Goal: Information Seeking & Learning: Stay updated

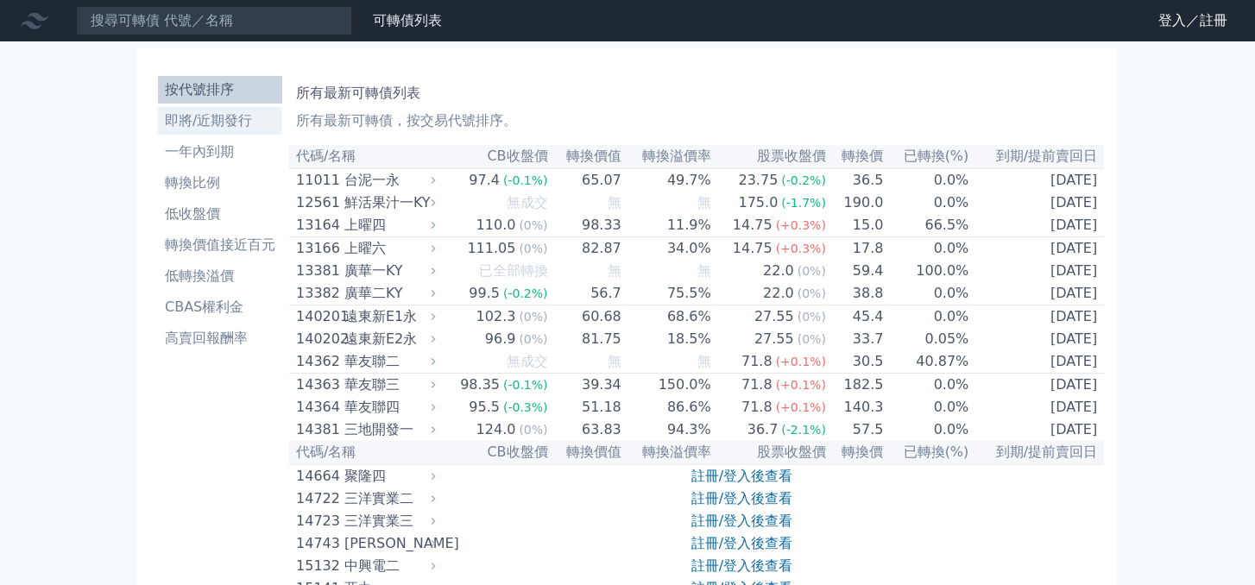
click at [195, 117] on li "即將/近期發行" at bounding box center [220, 120] width 124 height 21
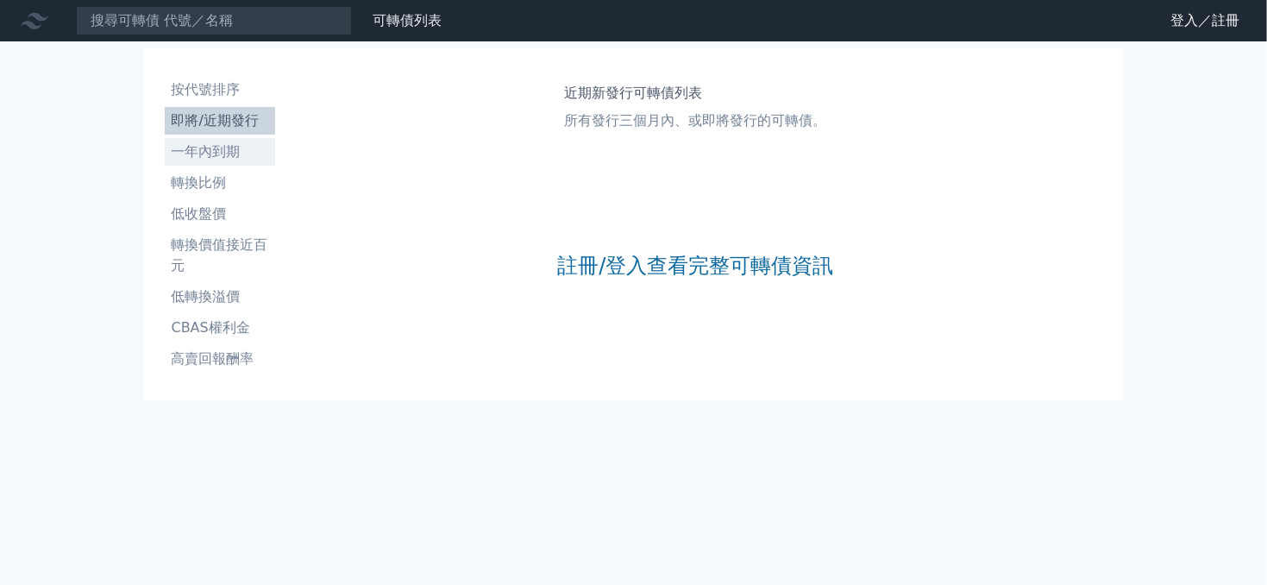
click at [197, 148] on li "一年內到期" at bounding box center [220, 151] width 110 height 21
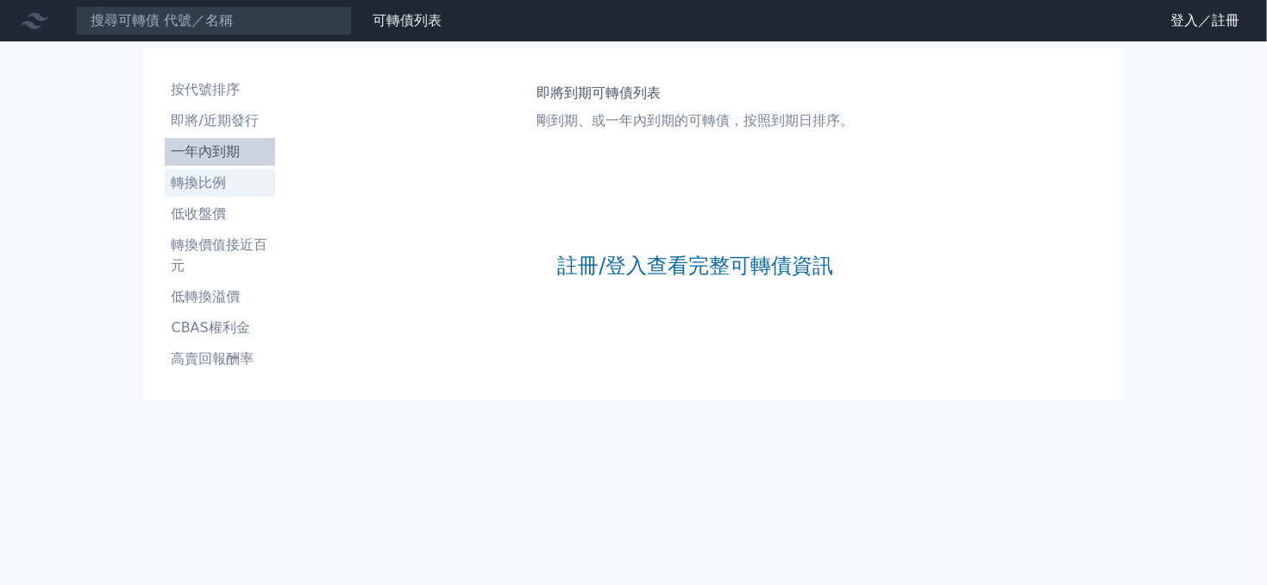
click at [203, 181] on li "轉換比例" at bounding box center [220, 183] width 110 height 21
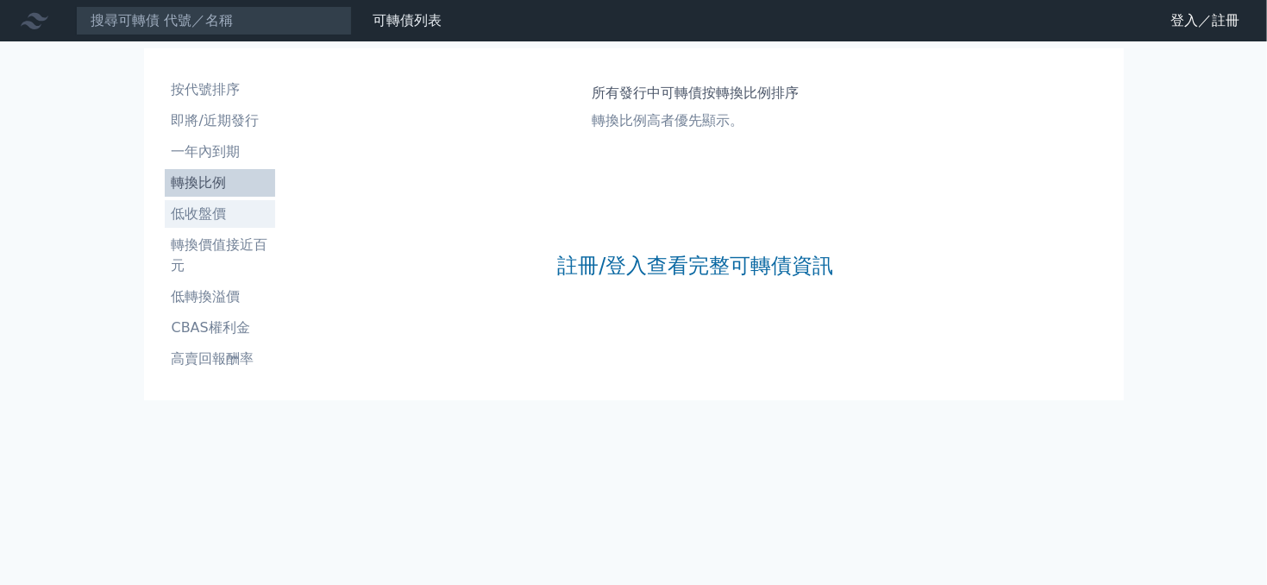
click at [198, 212] on li "低收盤價" at bounding box center [220, 214] width 110 height 21
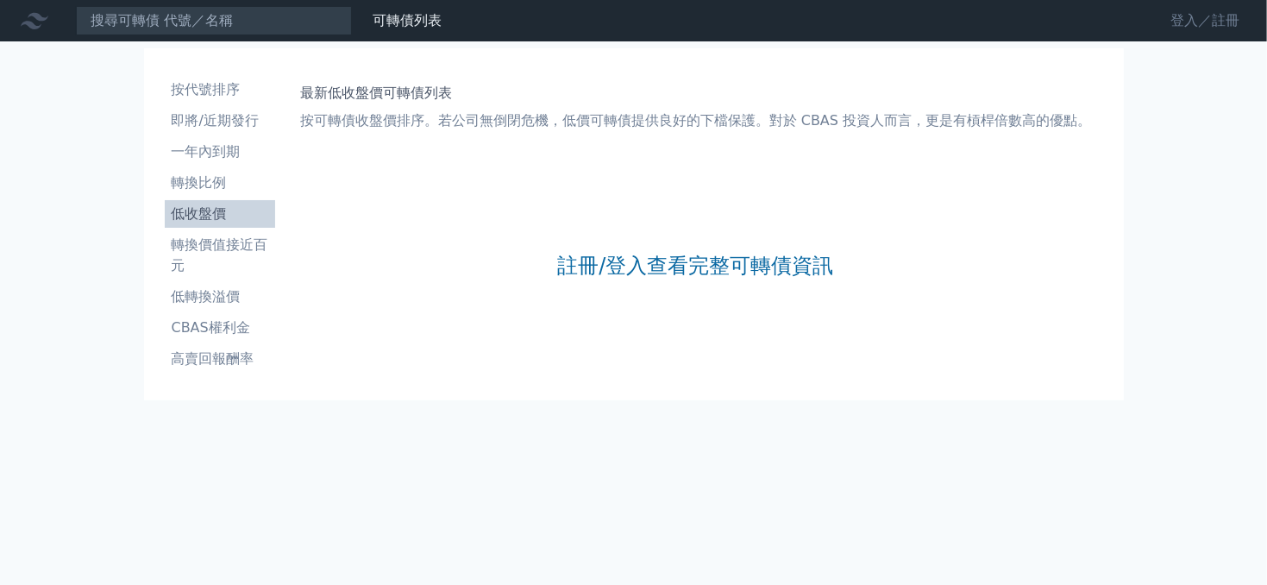
click at [1187, 21] on link "登入／註冊" at bounding box center [1205, 21] width 97 height 28
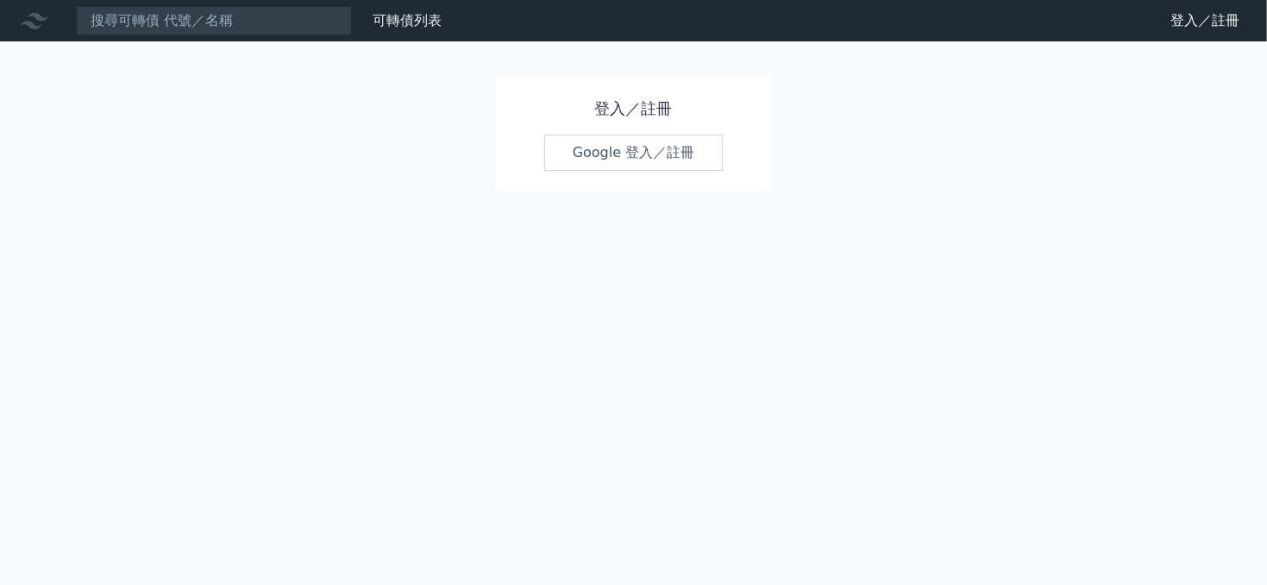
click at [622, 154] on link "Google 登入／註冊" at bounding box center [633, 153] width 179 height 36
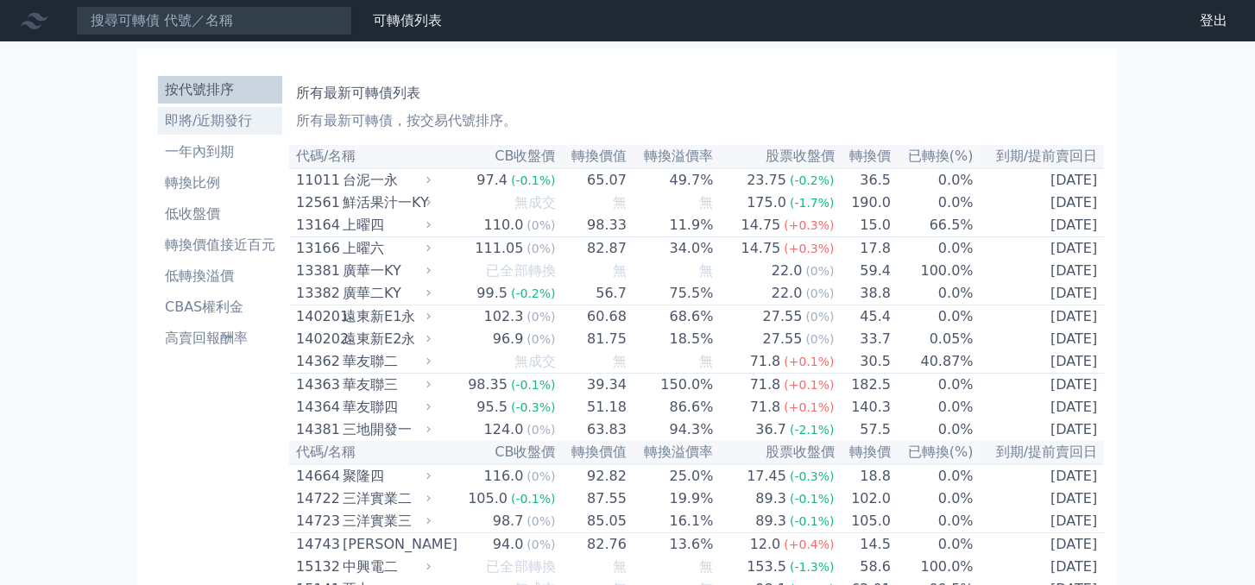
click at [212, 115] on li "即將/近期發行" at bounding box center [220, 120] width 124 height 21
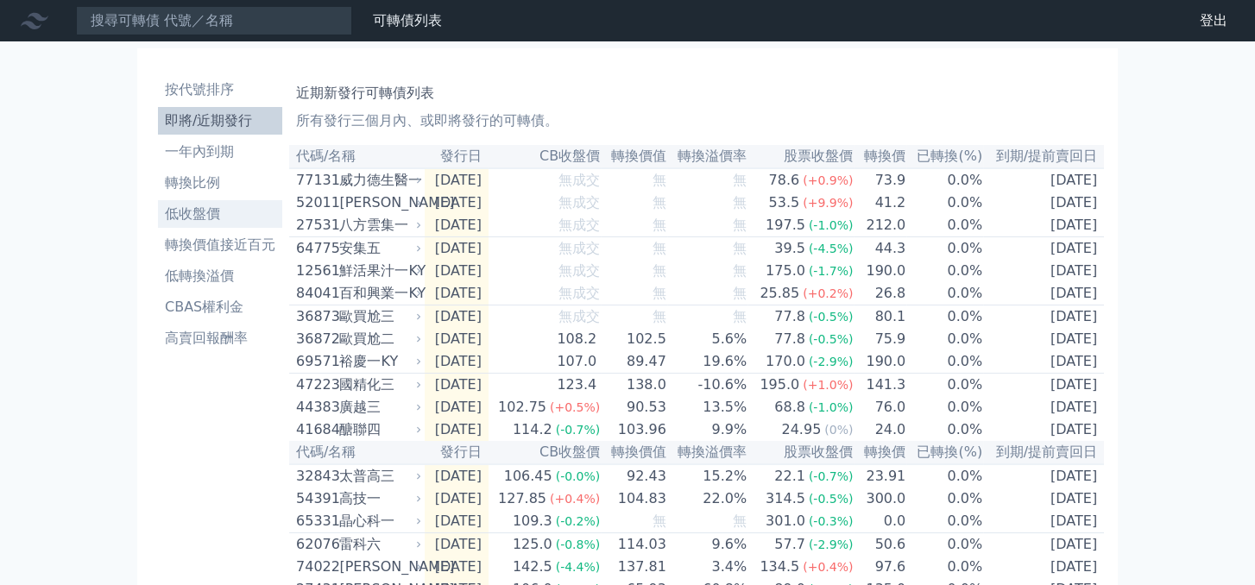
click at [204, 209] on li "低收盤價" at bounding box center [220, 214] width 124 height 21
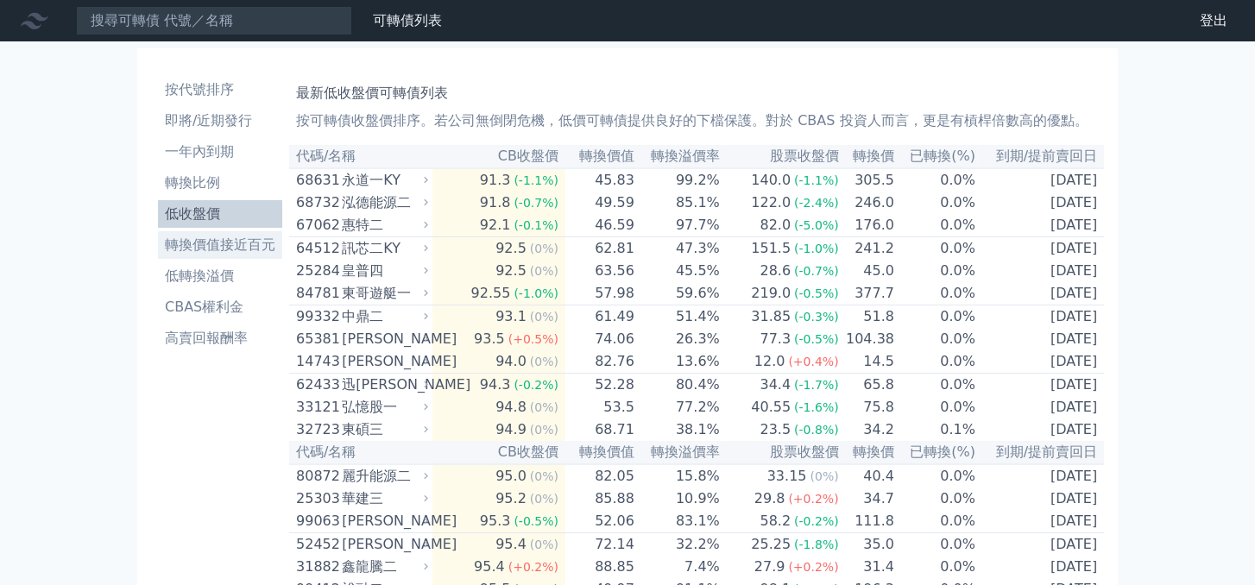
click at [247, 242] on li "轉換價值接近百元" at bounding box center [220, 245] width 124 height 21
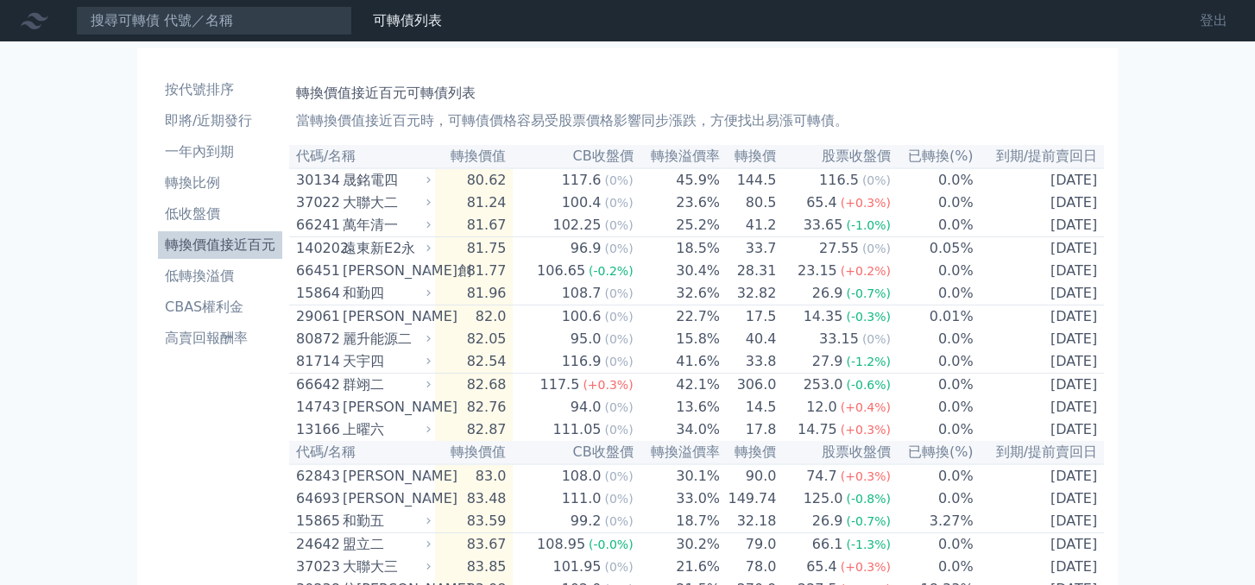
click at [1203, 18] on link "登出" at bounding box center [1212, 21] width 55 height 28
